Goal: Information Seeking & Learning: Check status

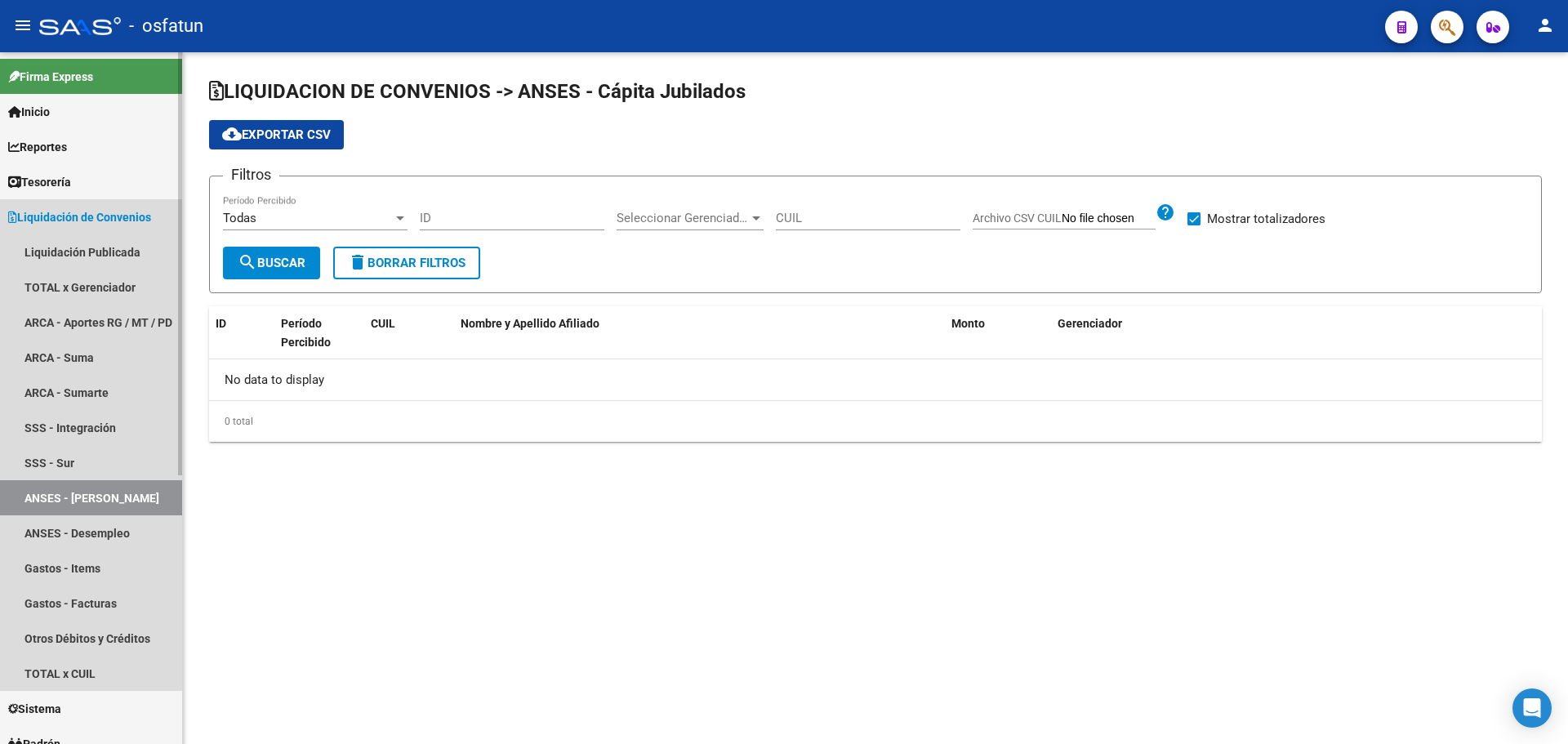
click at [120, 224] on span "Liquidación de Convenios" at bounding box center [79, 217] width 143 height 18
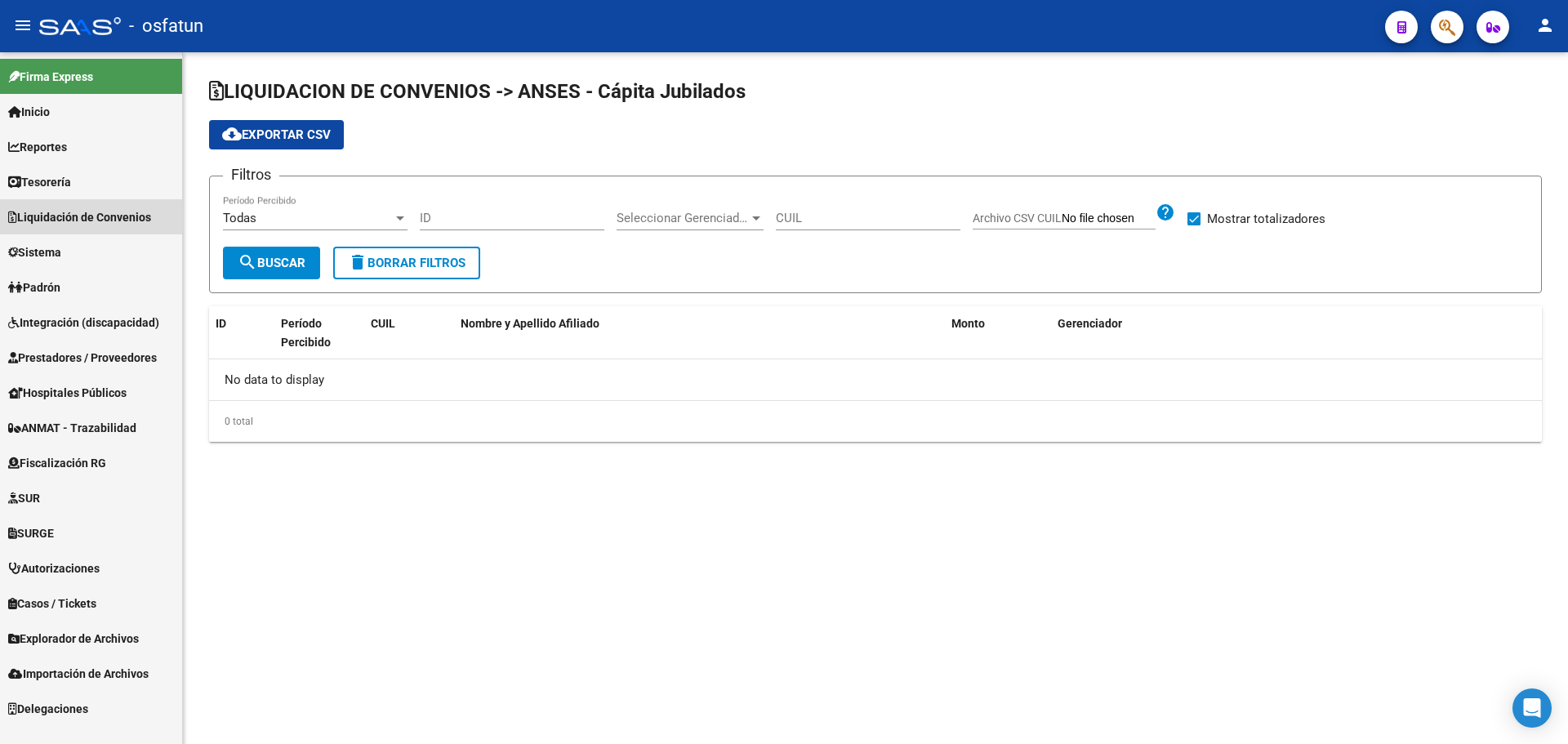
click at [102, 218] on span "Liquidación de Convenios" at bounding box center [79, 217] width 143 height 18
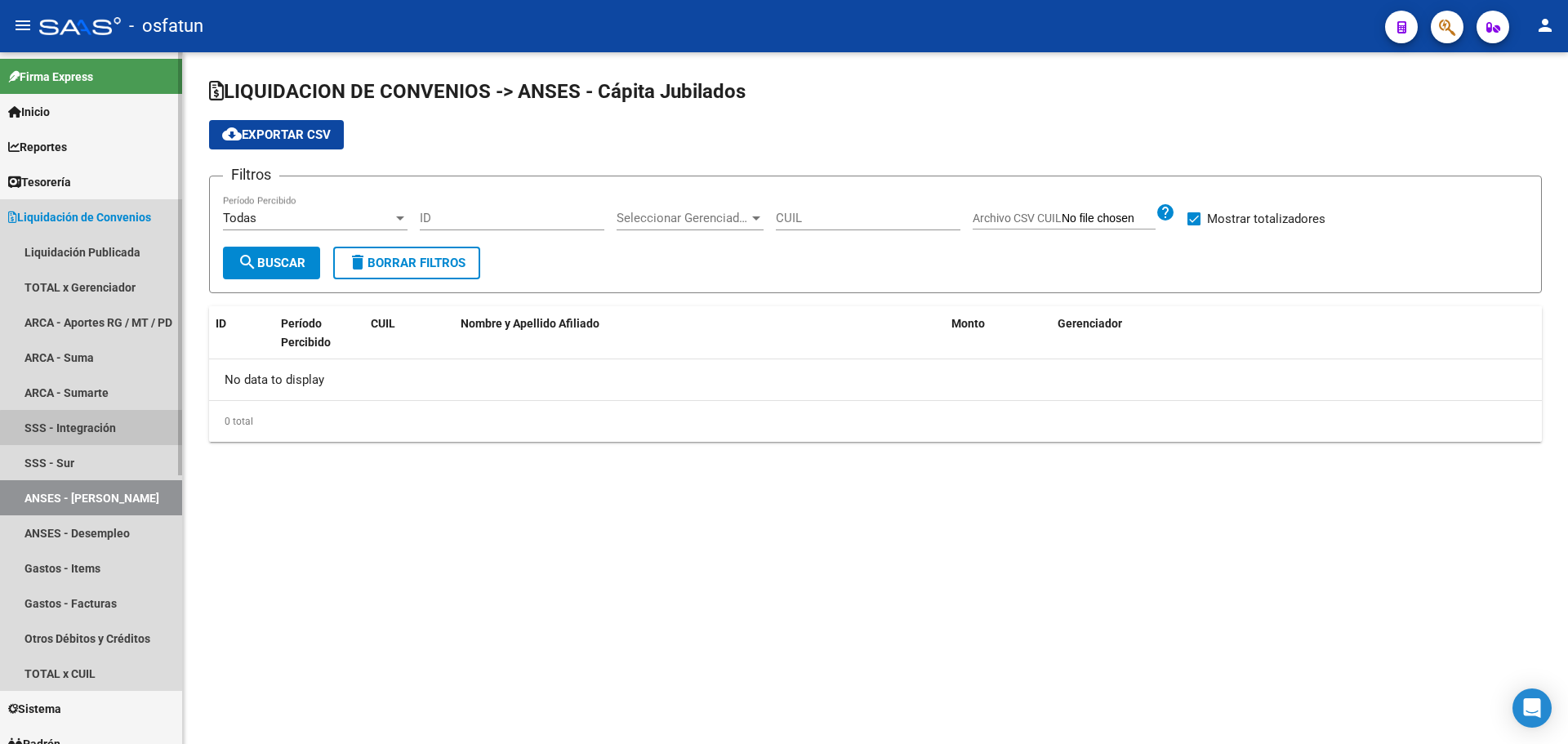
click at [98, 429] on link "SSS - Integración" at bounding box center [91, 428] width 182 height 35
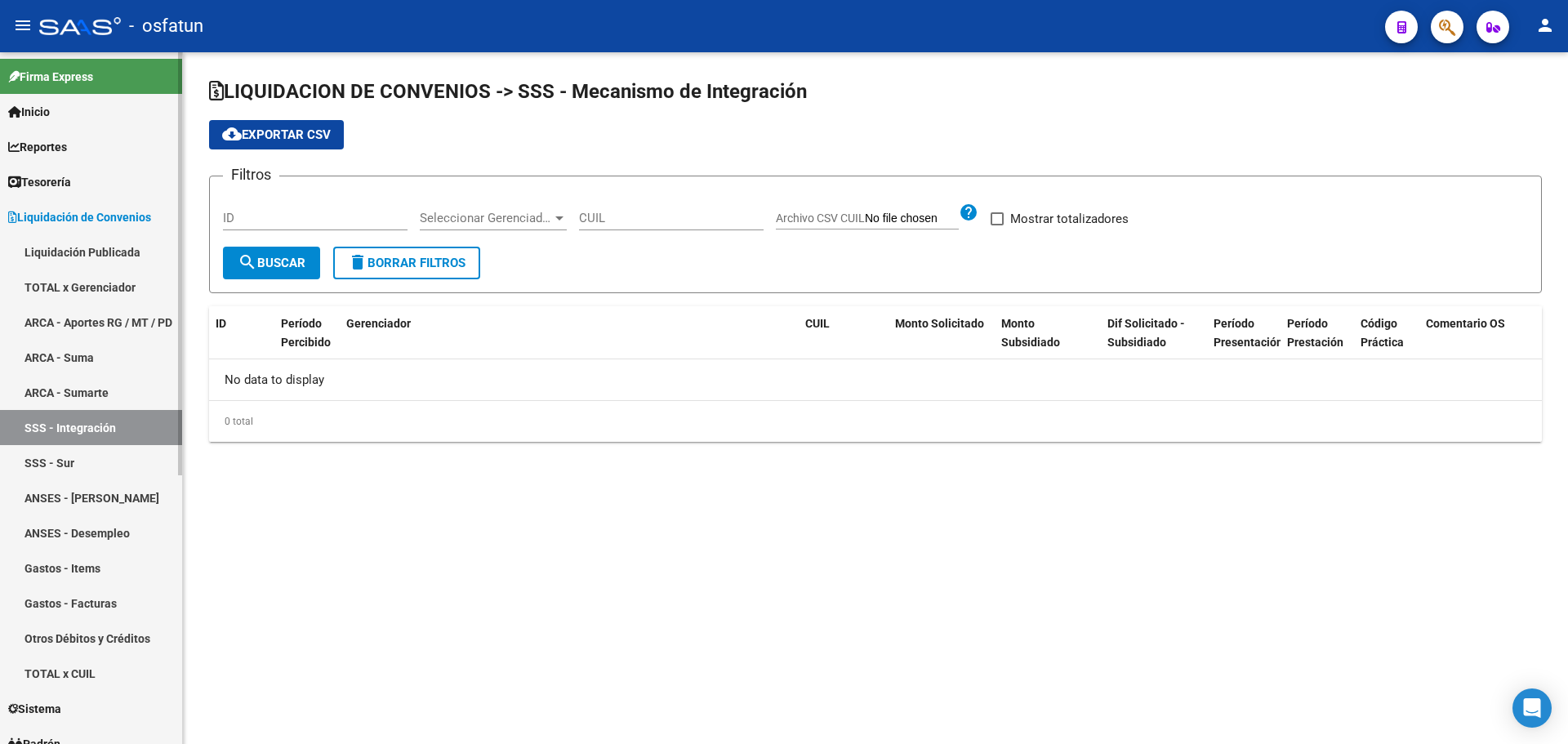
checkbox input "true"
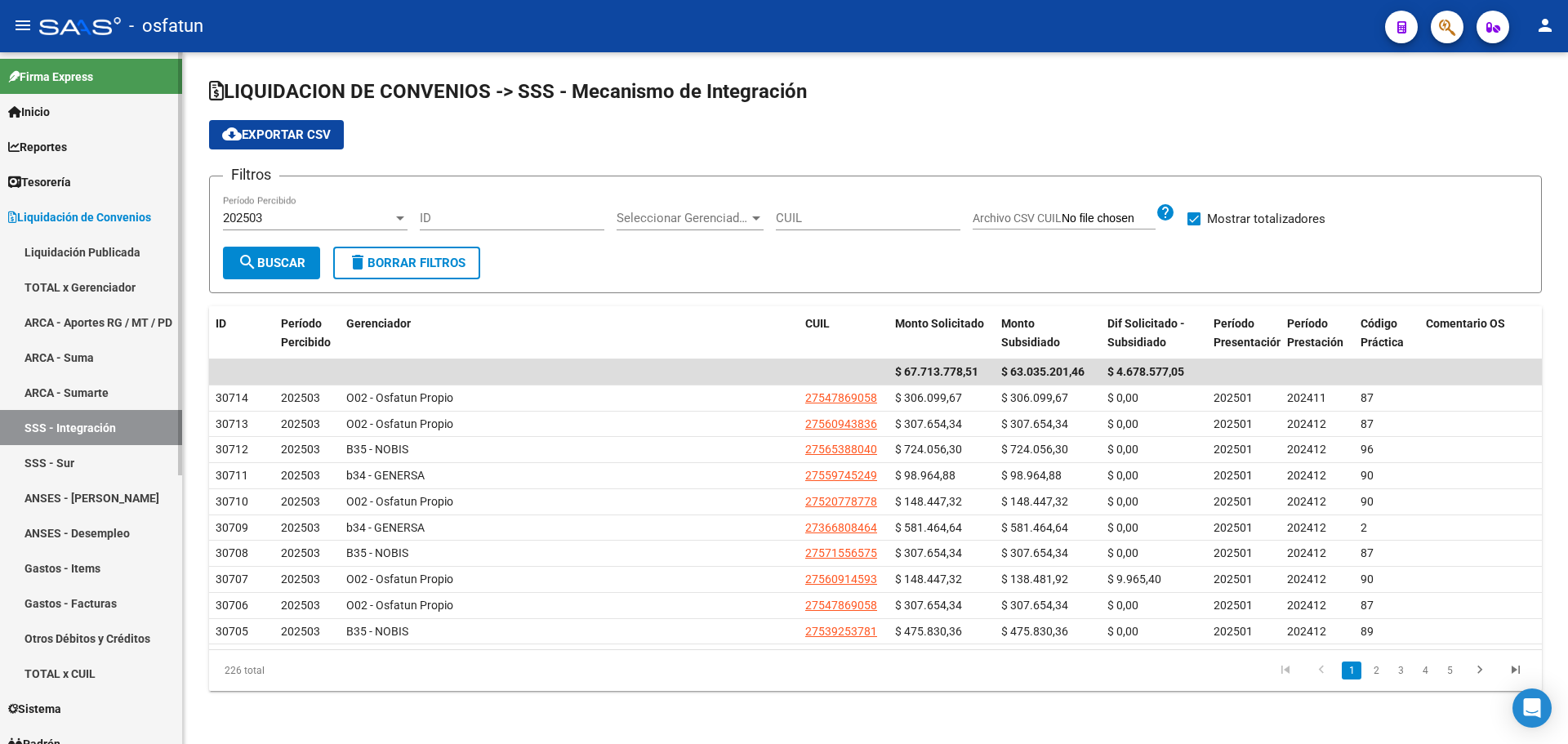
click at [130, 215] on span "Liquidación de Convenios" at bounding box center [79, 217] width 143 height 18
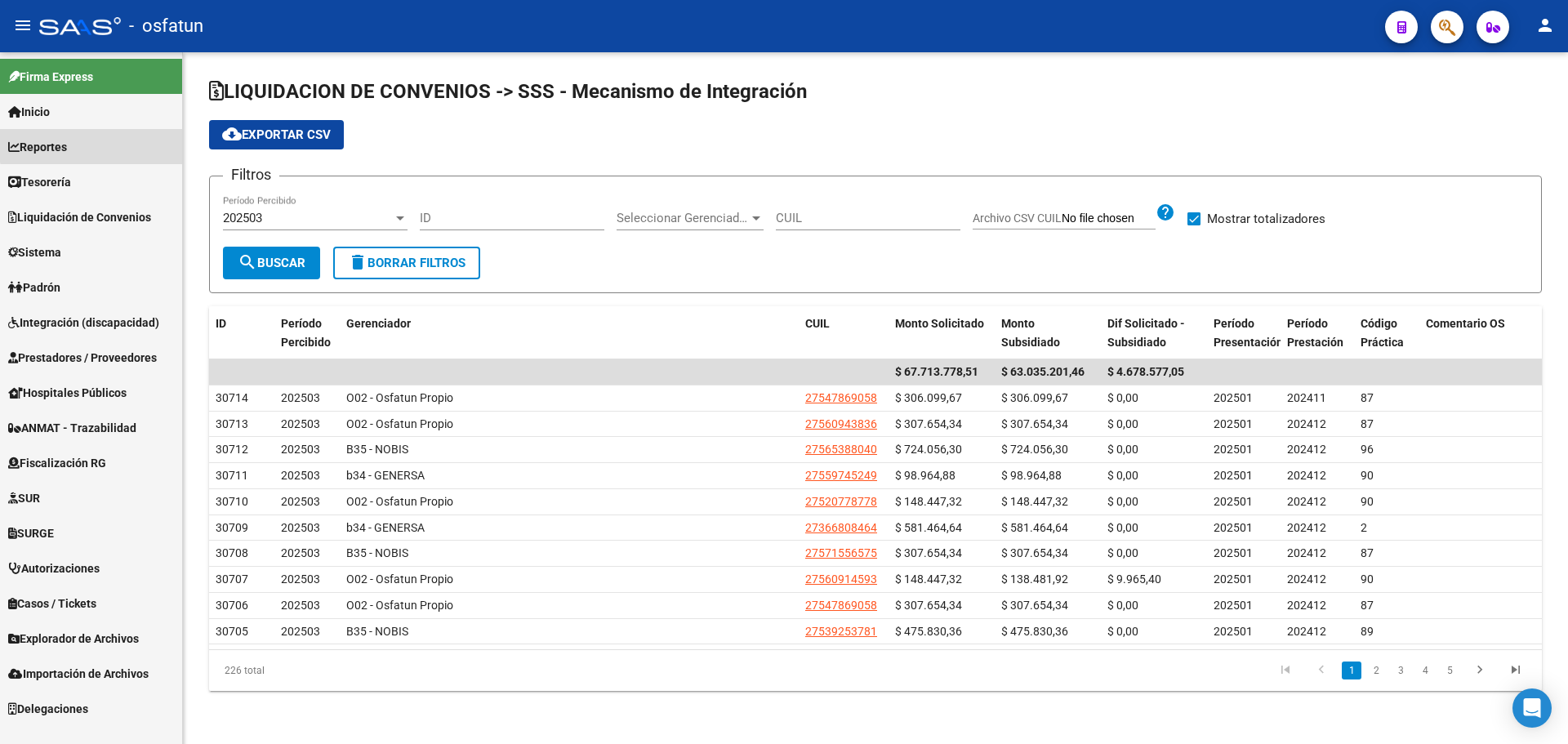
click at [95, 144] on link "Reportes" at bounding box center [91, 146] width 182 height 35
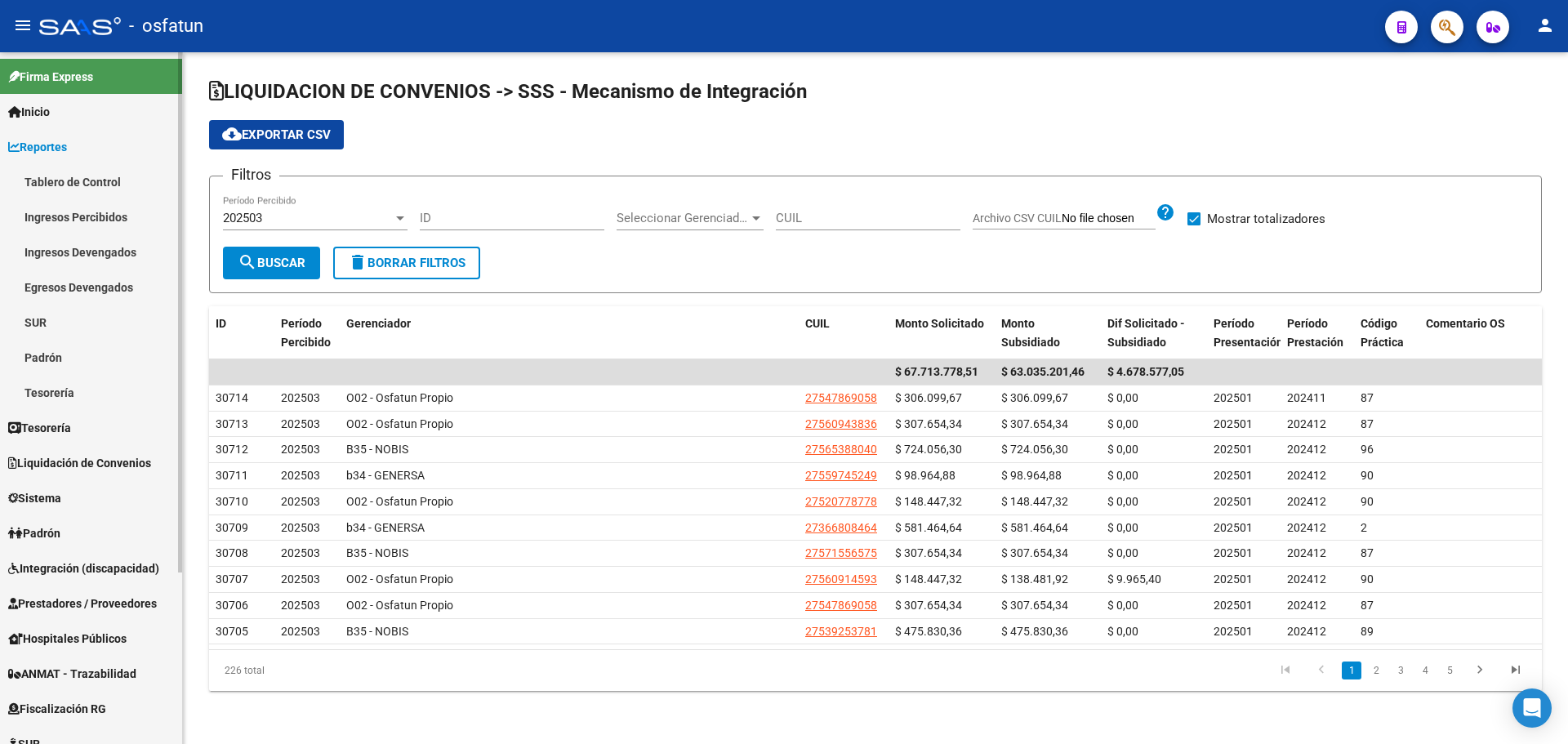
click at [134, 257] on link "Ingresos Devengados" at bounding box center [91, 252] width 182 height 35
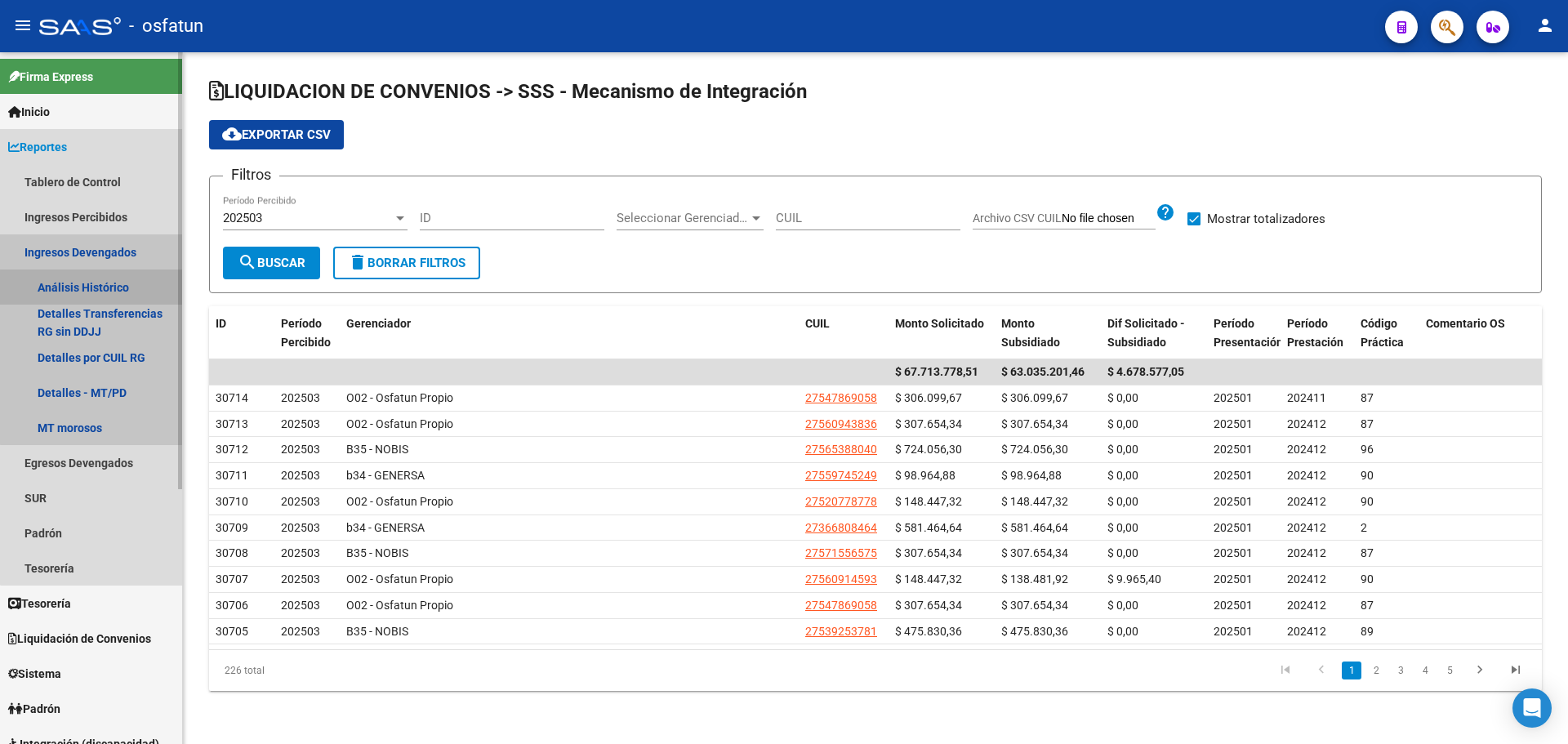
click at [105, 295] on link "Análisis Histórico" at bounding box center [91, 287] width 182 height 35
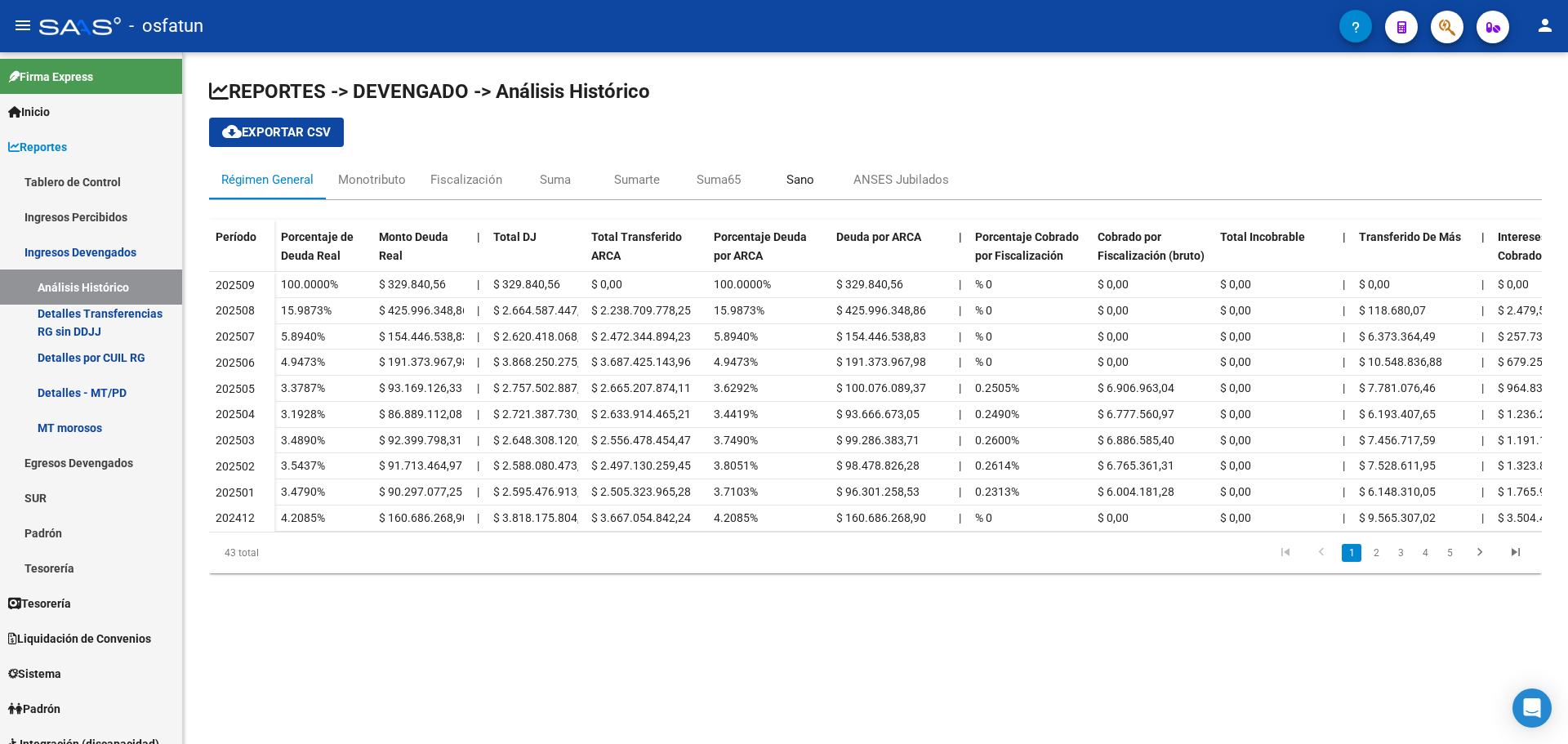
click at [797, 177] on div "Sano" at bounding box center [801, 179] width 28 height 18
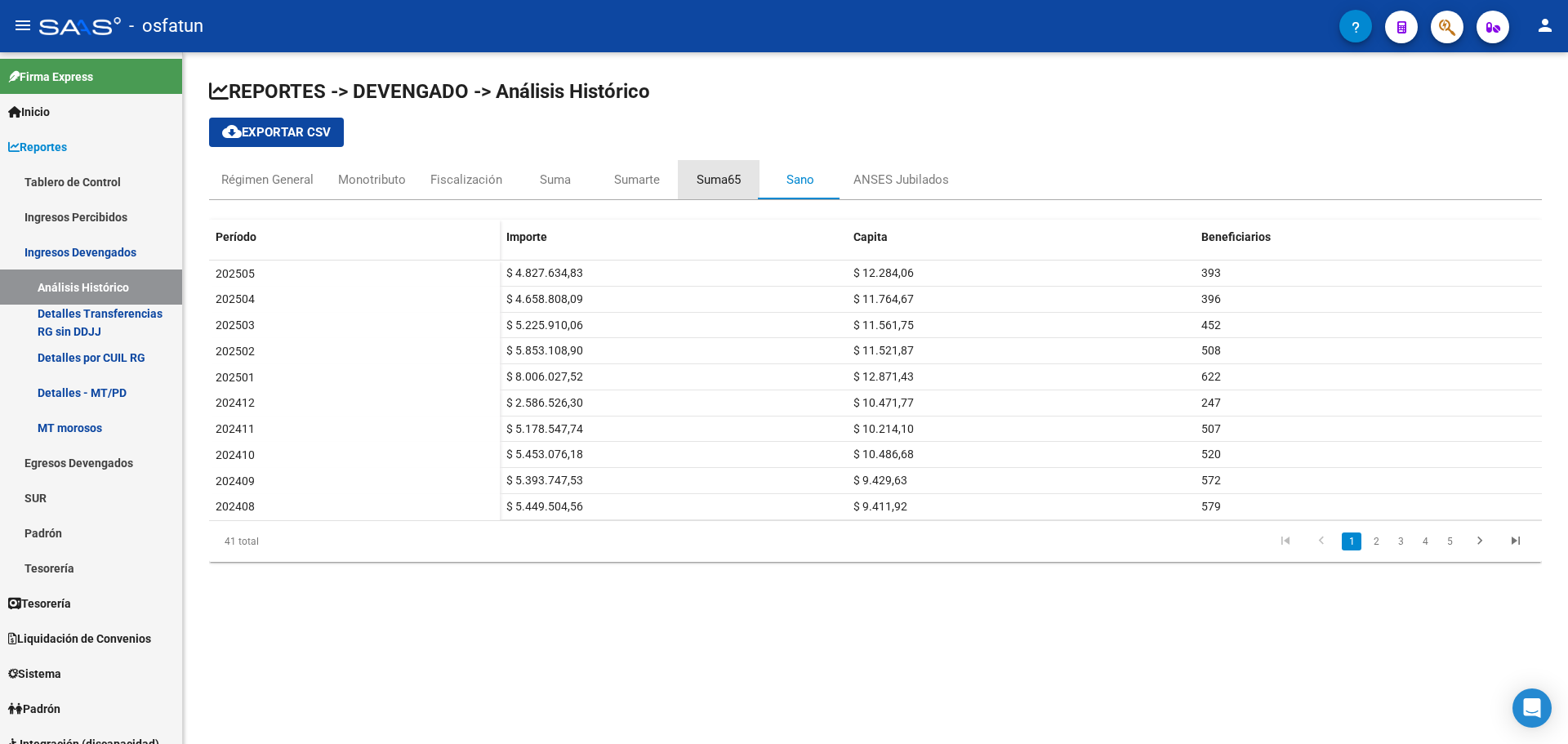
click at [721, 171] on div "Suma65" at bounding box center [719, 179] width 44 height 18
click at [807, 177] on div "Sano" at bounding box center [801, 179] width 28 height 18
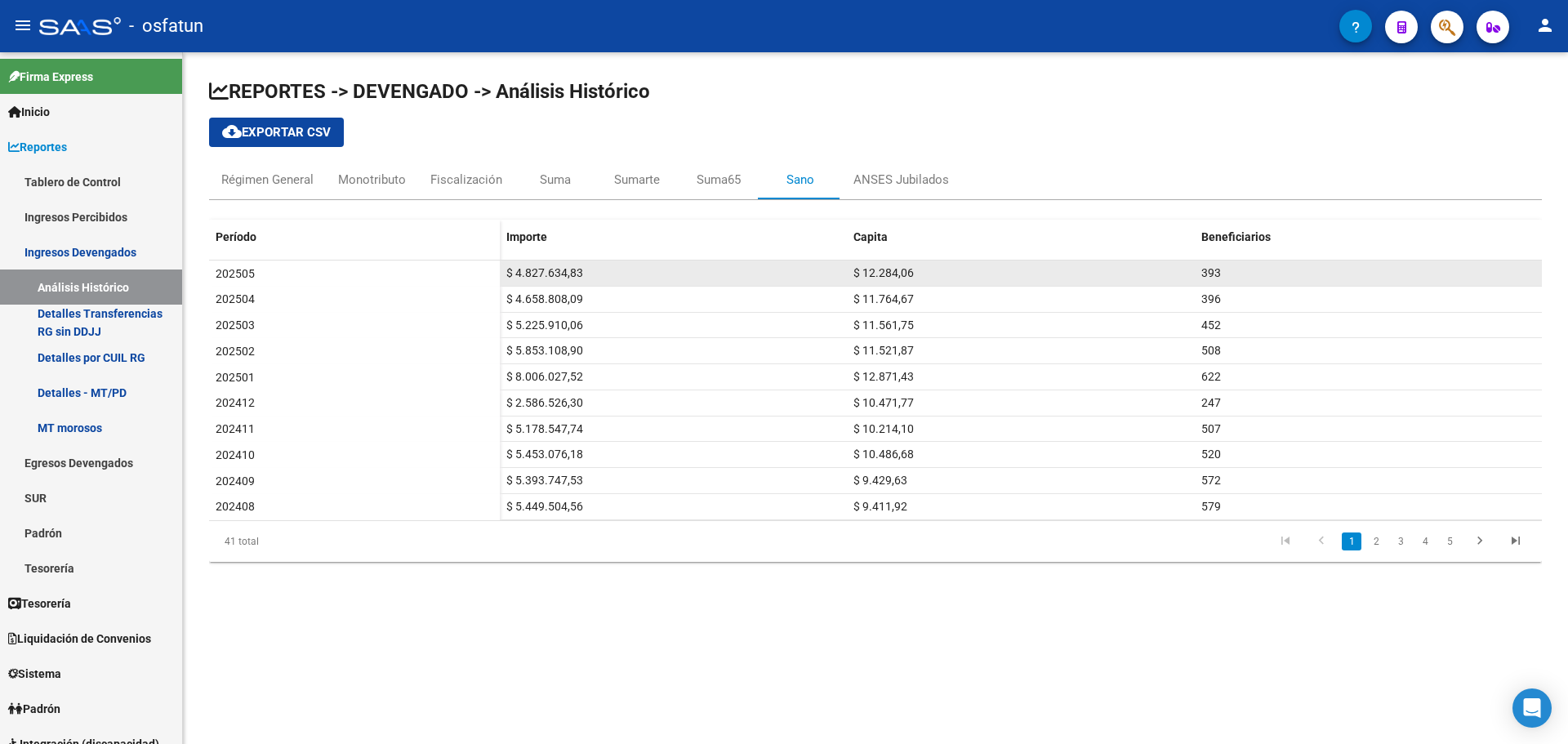
click at [835, 271] on span "393" at bounding box center [1211, 272] width 19 height 13
drag, startPoint x: 1216, startPoint y: 271, endPoint x: 1184, endPoint y: 269, distance: 32.1
click at [835, 269] on div "$ 4.827.634,83 $ 12.284,06 393" at bounding box center [1020, 273] width 1043 height 26
click at [835, 269] on div "393" at bounding box center [1369, 273] width 335 height 18
